Goal: Use online tool/utility: Utilize a website feature to perform a specific function

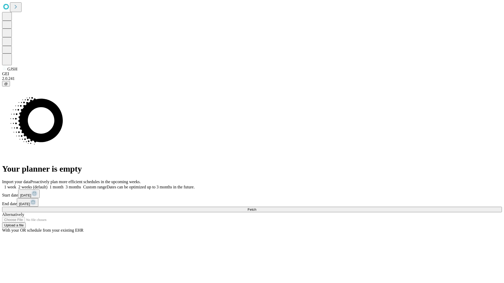
click at [256, 208] on span "Fetch" at bounding box center [252, 210] width 9 height 4
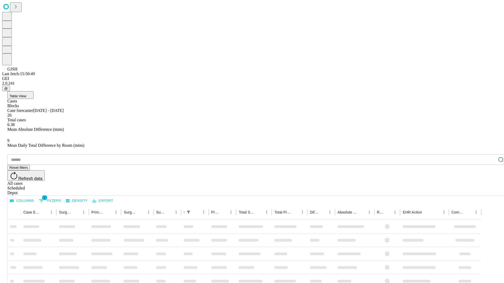
click at [26, 94] on span "Table View" at bounding box center [17, 96] width 17 height 4
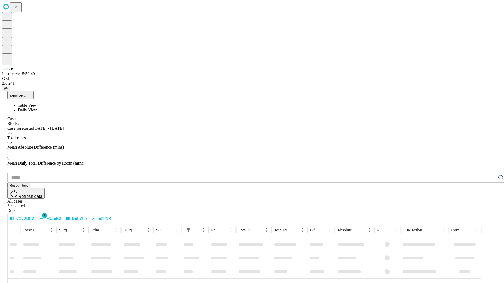
click at [37, 108] on span "Daily View" at bounding box center [27, 110] width 19 height 4
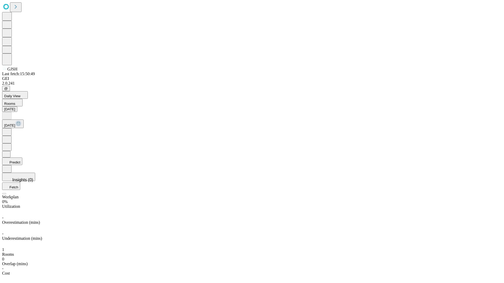
click at [22, 158] on button "Predict" at bounding box center [12, 162] width 20 height 8
